Goal: Task Accomplishment & Management: Complete application form

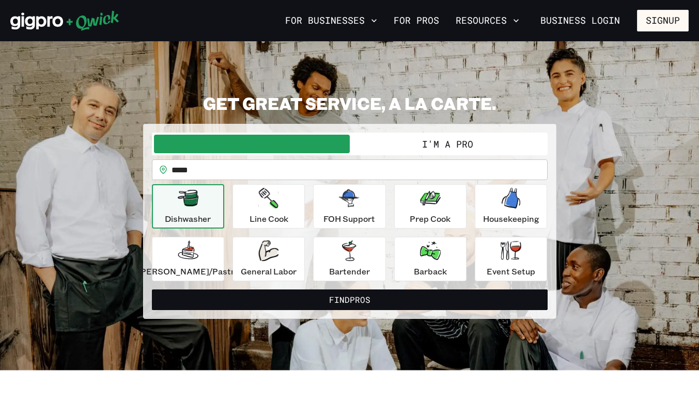
click at [409, 142] on button "I'm a Pro" at bounding box center [448, 144] width 196 height 19
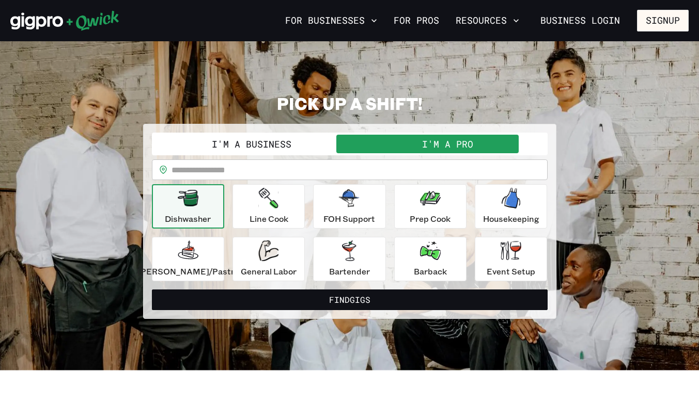
click at [265, 171] on input "text" at bounding box center [359, 170] width 376 height 21
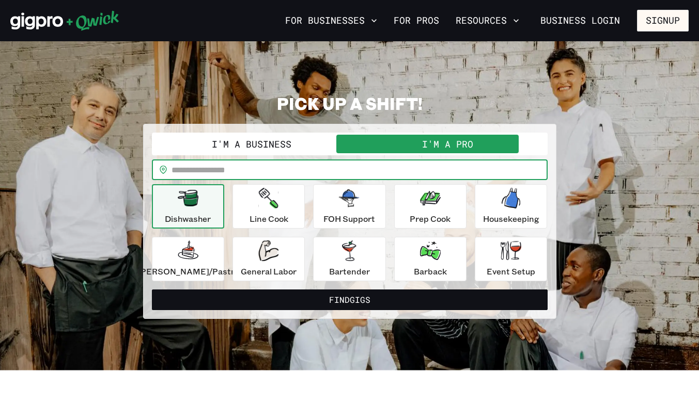
type input "*****"
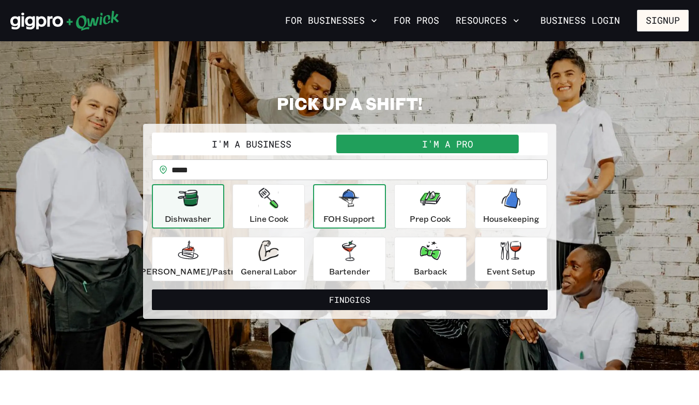
click at [371, 222] on p "FOH Support" at bounding box center [349, 219] width 52 height 12
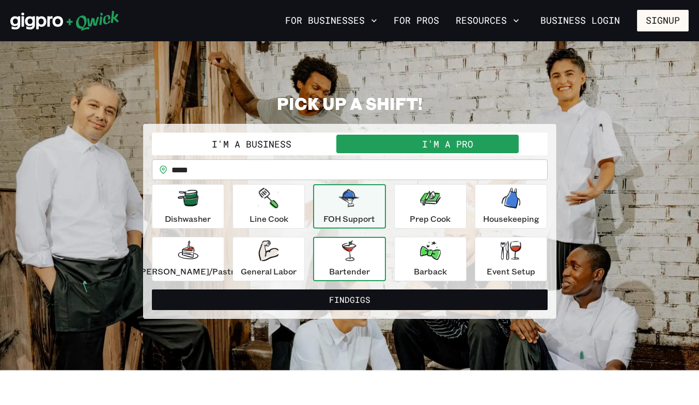
click at [357, 272] on p "Bartender" at bounding box center [349, 271] width 41 height 12
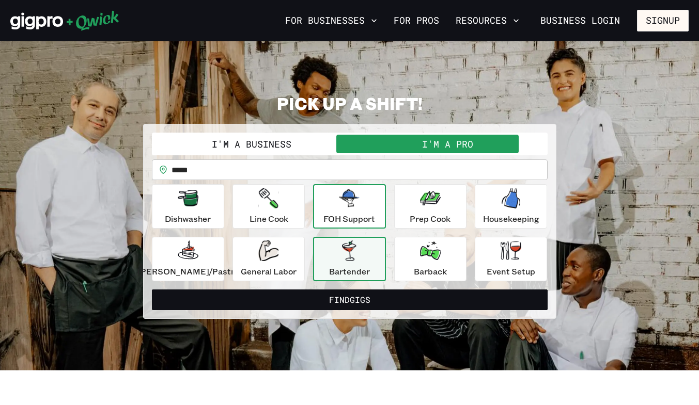
click at [348, 215] on p "FOH Support" at bounding box center [349, 219] width 52 height 12
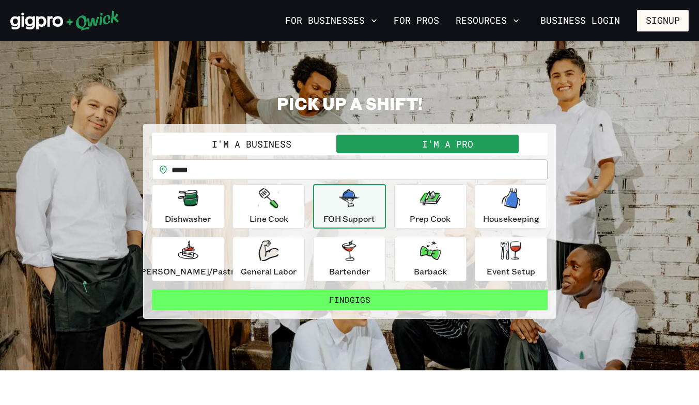
click at [362, 299] on button "Find Gigs" at bounding box center [350, 300] width 396 height 21
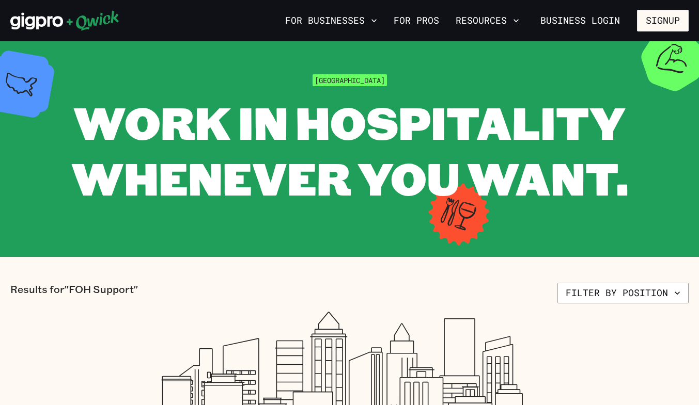
scroll to position [12, 0]
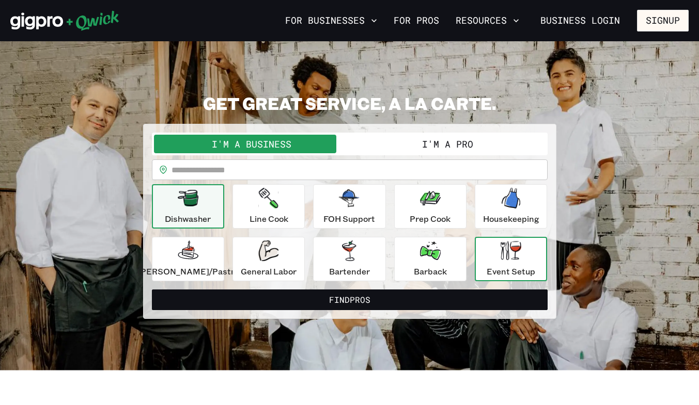
click at [505, 260] on icon "button" at bounding box center [511, 250] width 21 height 19
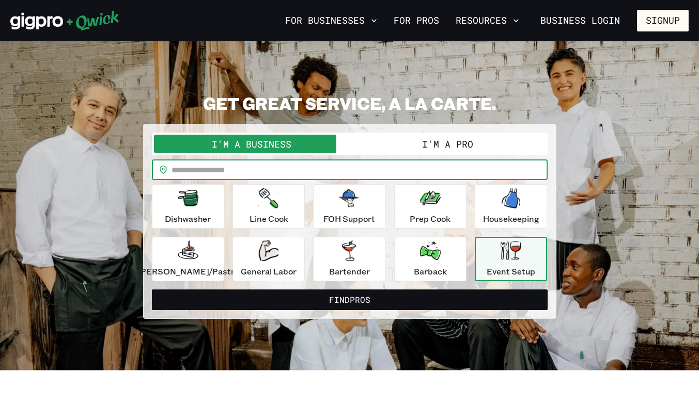
click at [301, 167] on input "text" at bounding box center [359, 170] width 376 height 21
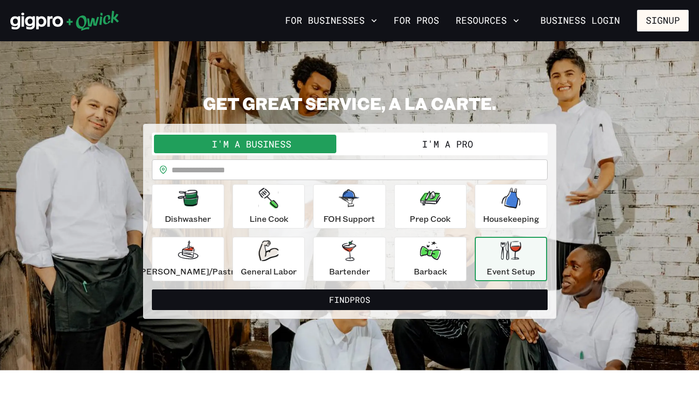
click at [417, 151] on button "I'm a Pro" at bounding box center [448, 144] width 196 height 19
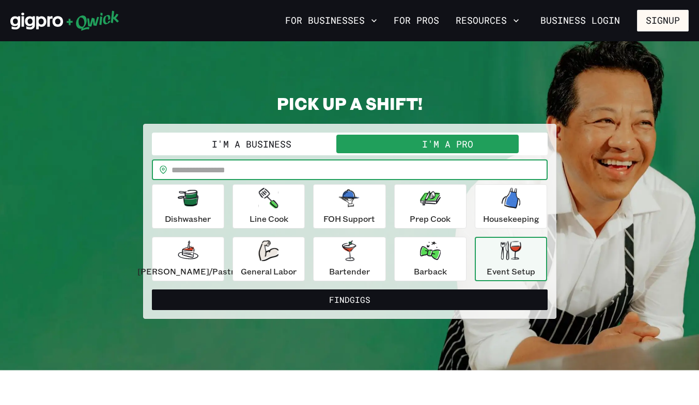
click at [320, 171] on input "text" at bounding box center [359, 170] width 376 height 21
type input "*****"
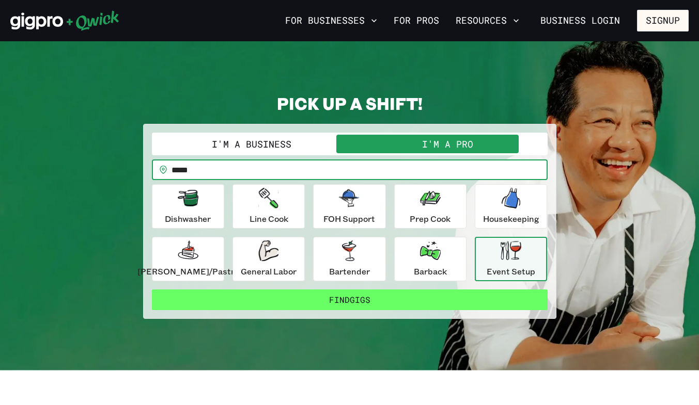
click at [415, 303] on button "Find Gigs" at bounding box center [350, 300] width 396 height 21
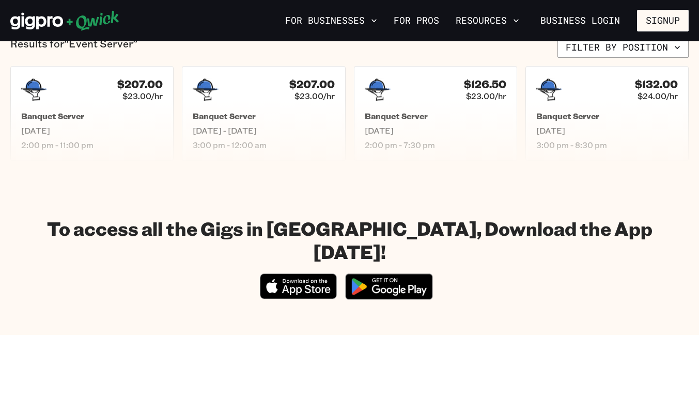
scroll to position [265, 0]
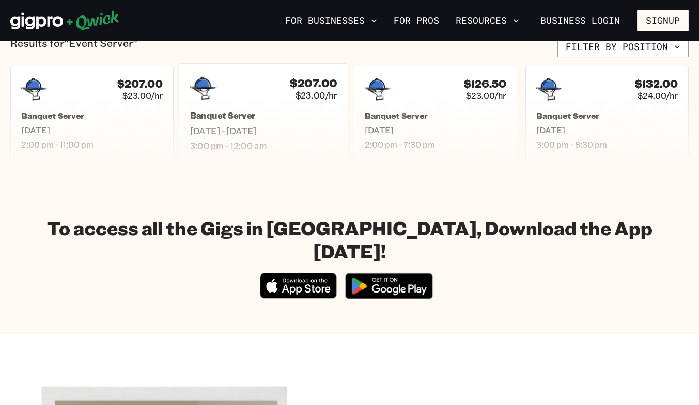
click at [297, 116] on h5 "Banquet Server" at bounding box center [263, 116] width 147 height 11
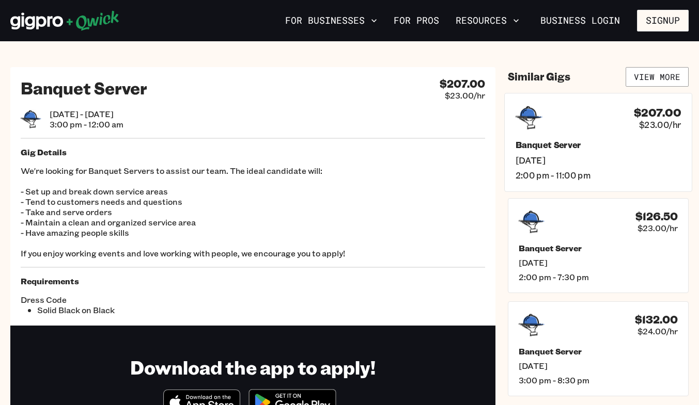
click at [570, 140] on h5 "Banquet Server" at bounding box center [598, 144] width 165 height 11
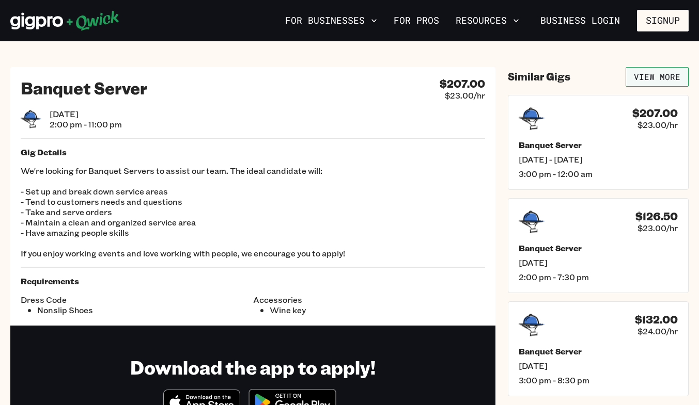
click at [676, 79] on link "View More" at bounding box center [657, 77] width 63 height 20
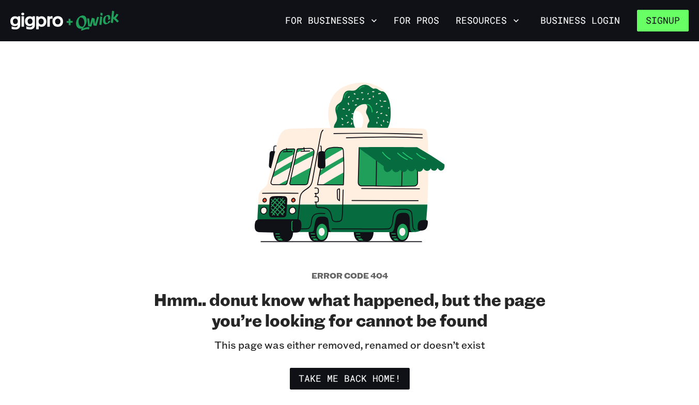
click at [682, 26] on button "Signup" at bounding box center [663, 21] width 52 height 22
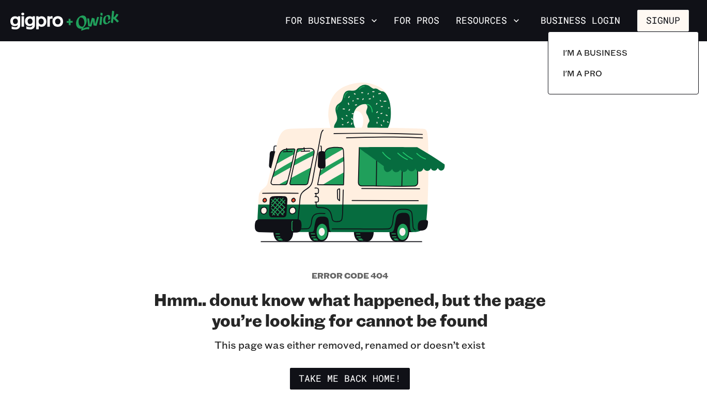
click at [670, 28] on div at bounding box center [353, 202] width 707 height 405
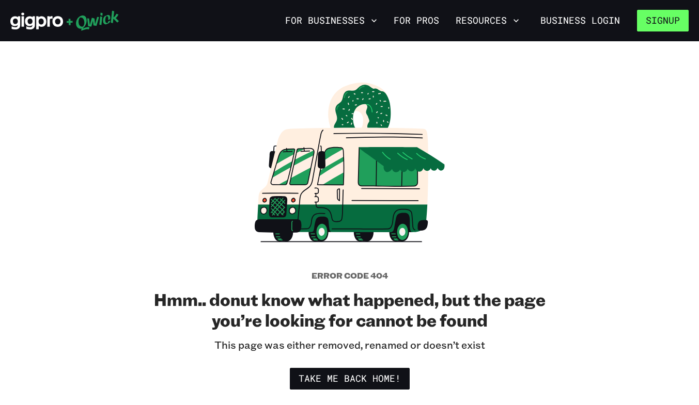
click at [662, 20] on button "Signup" at bounding box center [663, 21] width 52 height 22
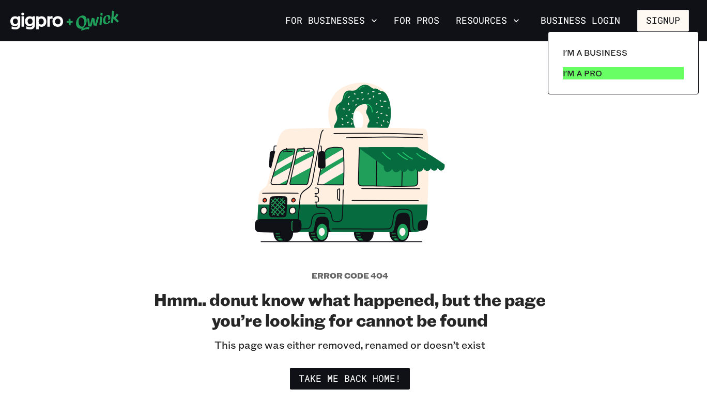
click at [627, 77] on link "I'm a Pro" at bounding box center [622, 73] width 129 height 21
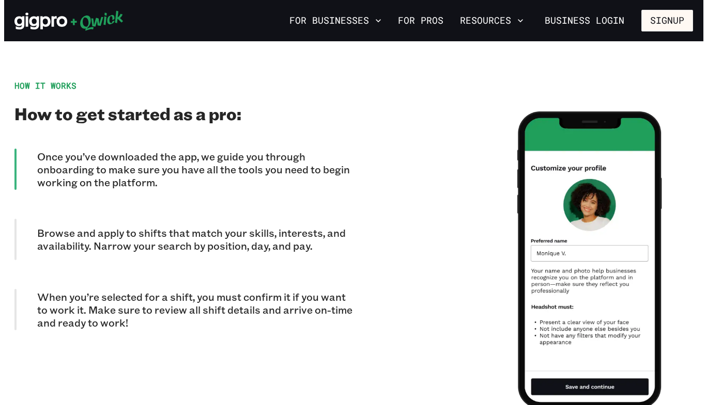
scroll to position [886, 0]
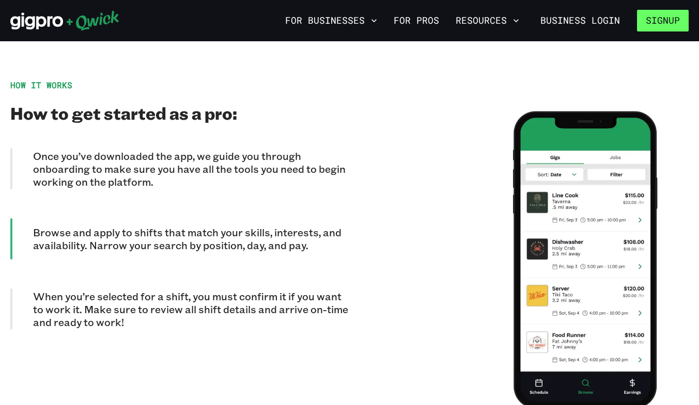
click at [663, 25] on button "Signup" at bounding box center [663, 21] width 52 height 22
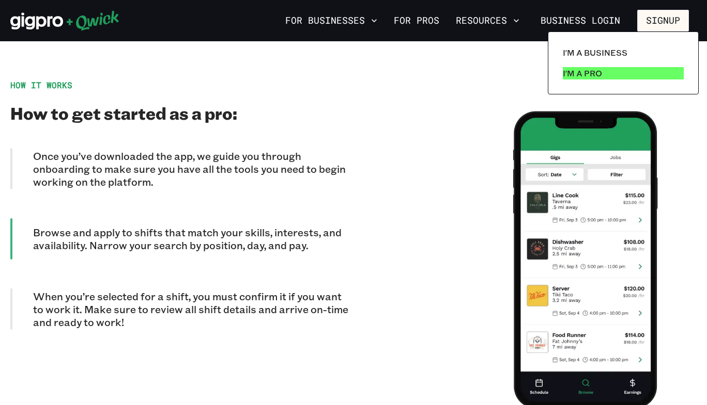
click at [626, 72] on link "I'm a Pro" at bounding box center [622, 73] width 129 height 21
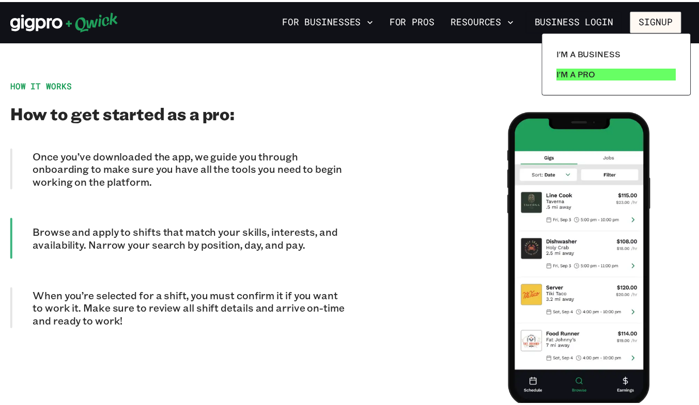
scroll to position [0, 0]
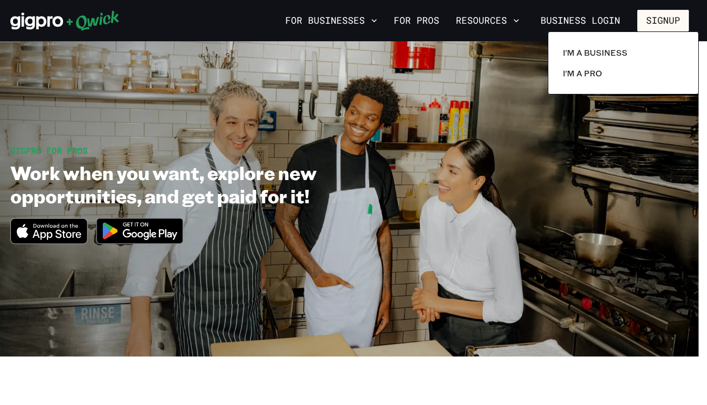
click at [349, 262] on div at bounding box center [353, 202] width 707 height 405
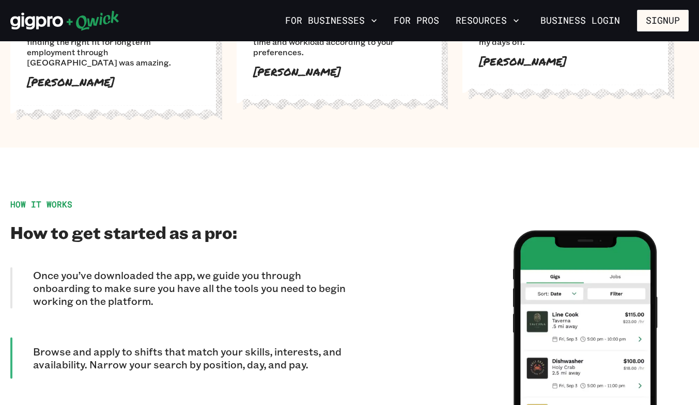
scroll to position [551, 0]
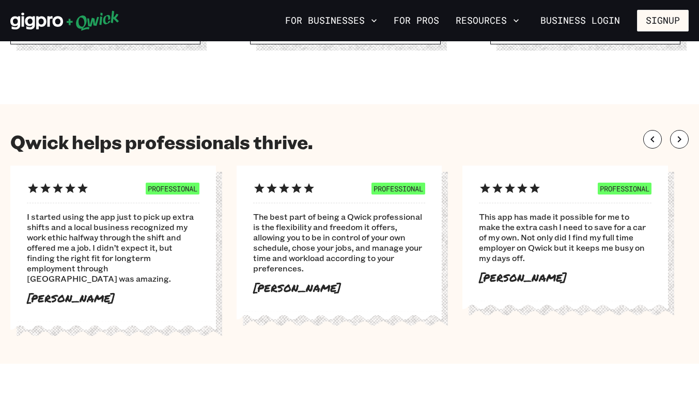
drag, startPoint x: 351, startPoint y: 253, endPoint x: 601, endPoint y: 75, distance: 306.7
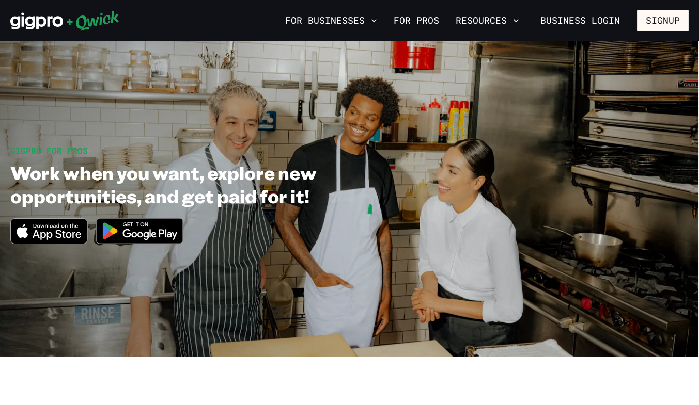
scroll to position [1, 0]
